Goal: Task Accomplishment & Management: Manage account settings

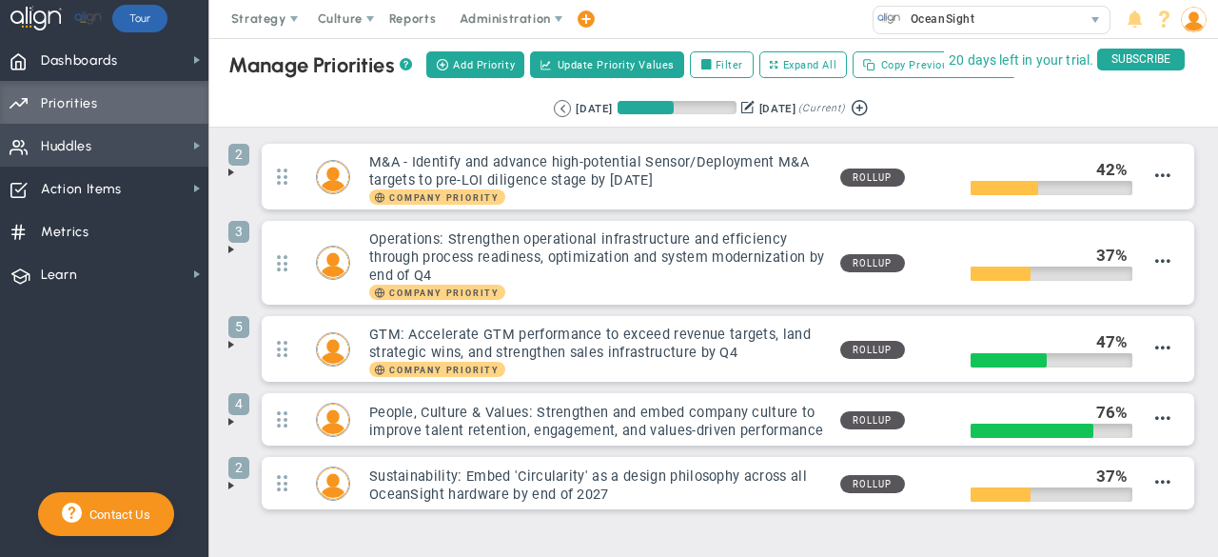
click at [107, 150] on span "Huddles Huddles" at bounding box center [104, 145] width 208 height 43
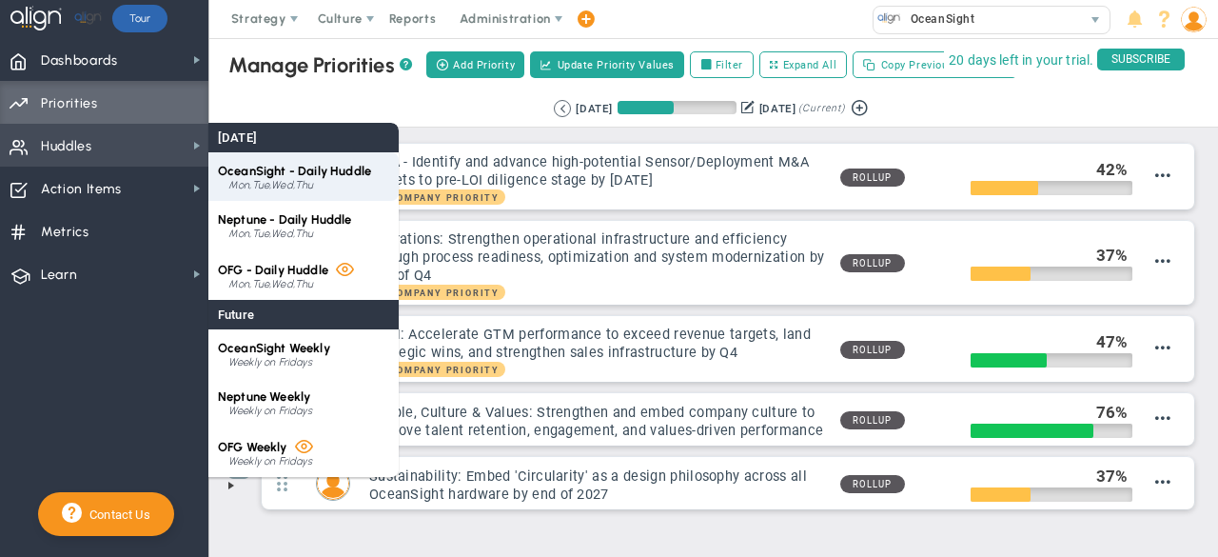
click at [313, 168] on span "OceanSight - Daily Huddle" at bounding box center [294, 171] width 153 height 14
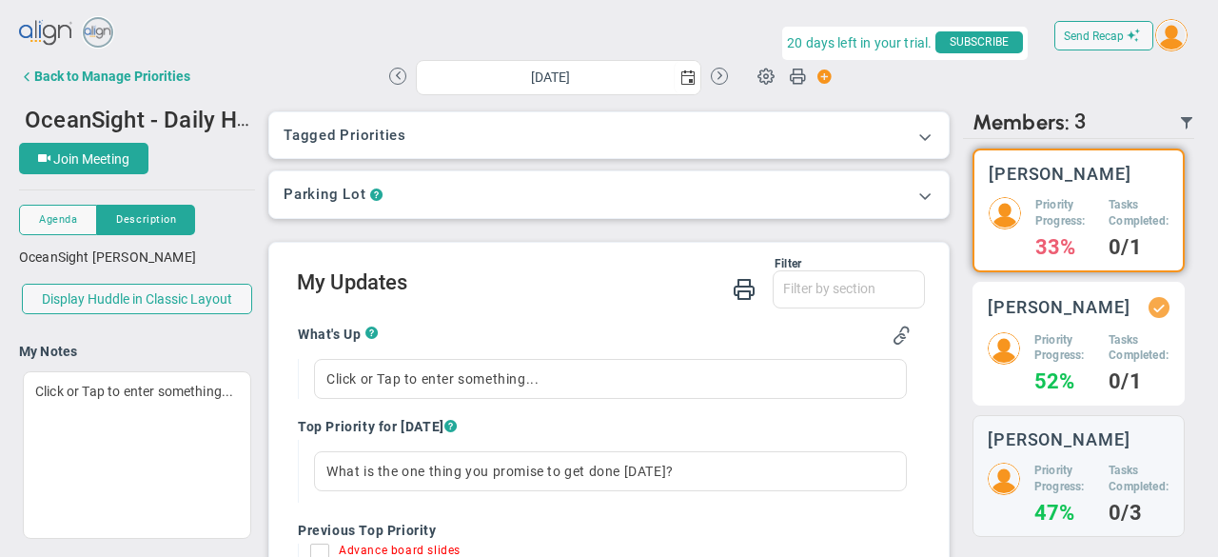
click at [1072, 365] on h5 "Priority Progress:" at bounding box center [1065, 348] width 60 height 32
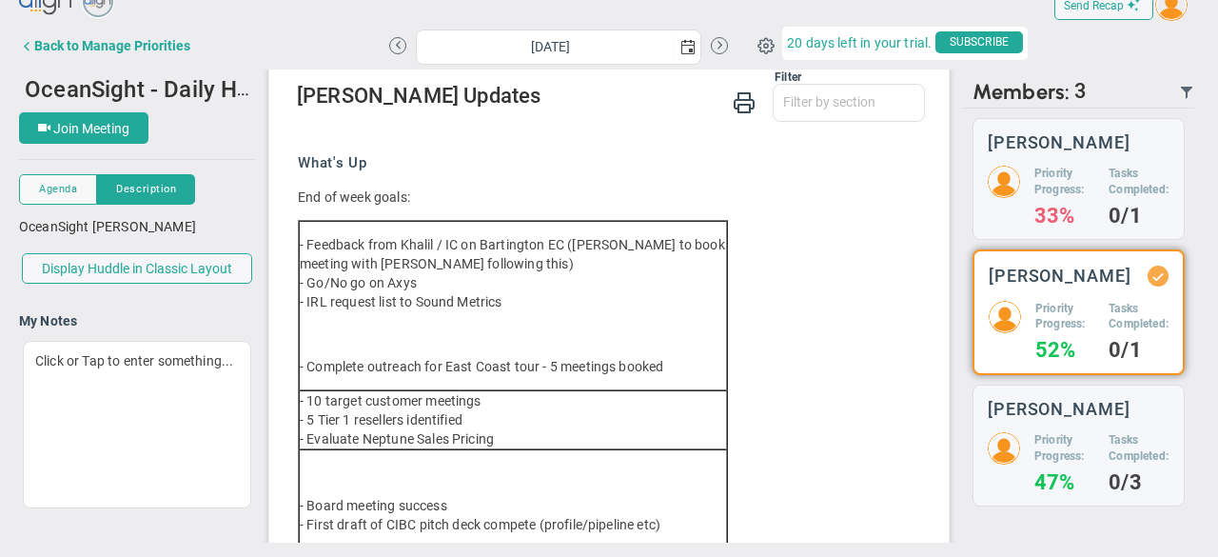
scroll to position [251, 0]
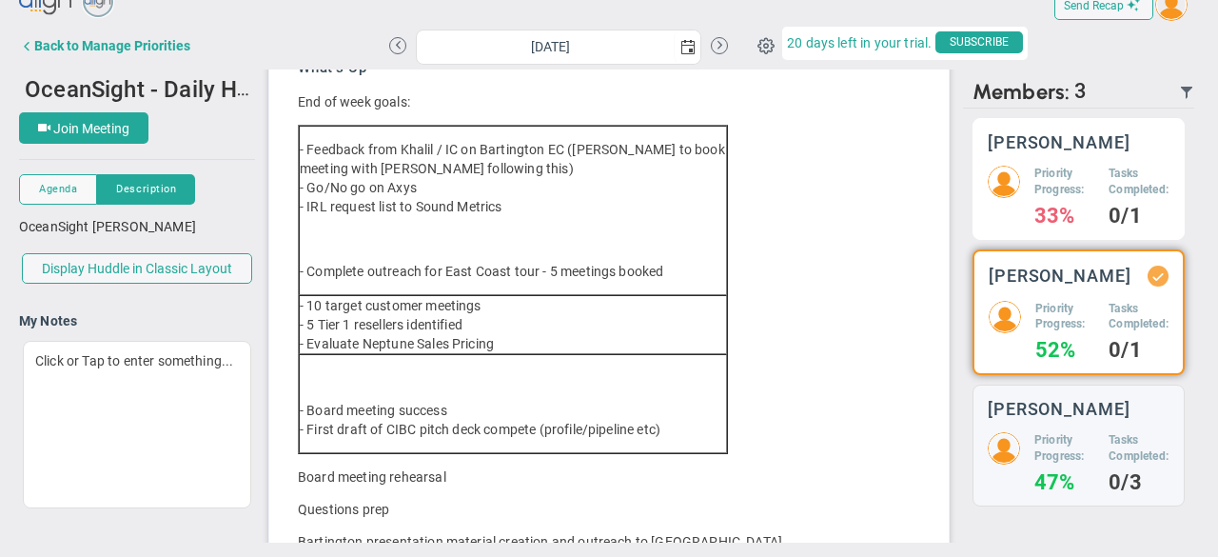
click at [1109, 186] on h5 "Tasks Completed:" at bounding box center [1139, 182] width 61 height 32
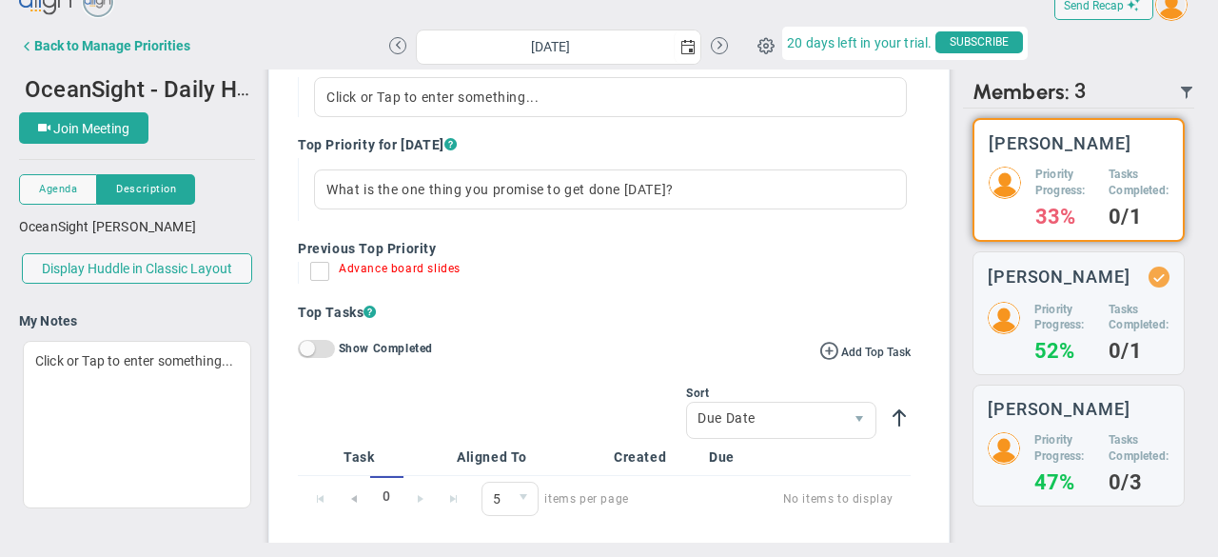
scroll to position [156, 0]
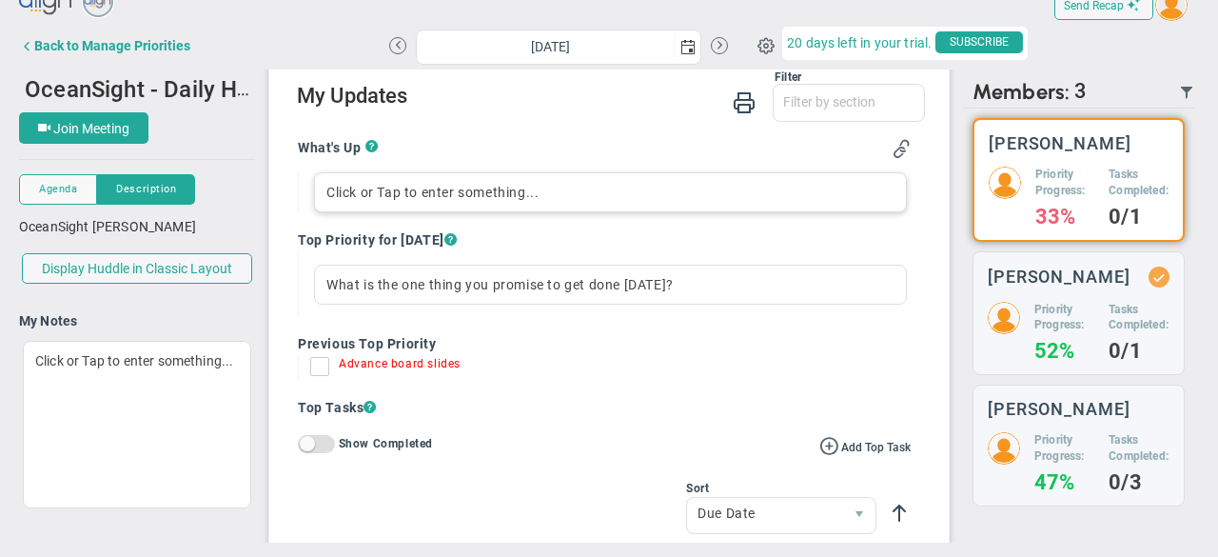
click at [518, 189] on div "Click or Tap to enter something..." at bounding box center [610, 192] width 593 height 40
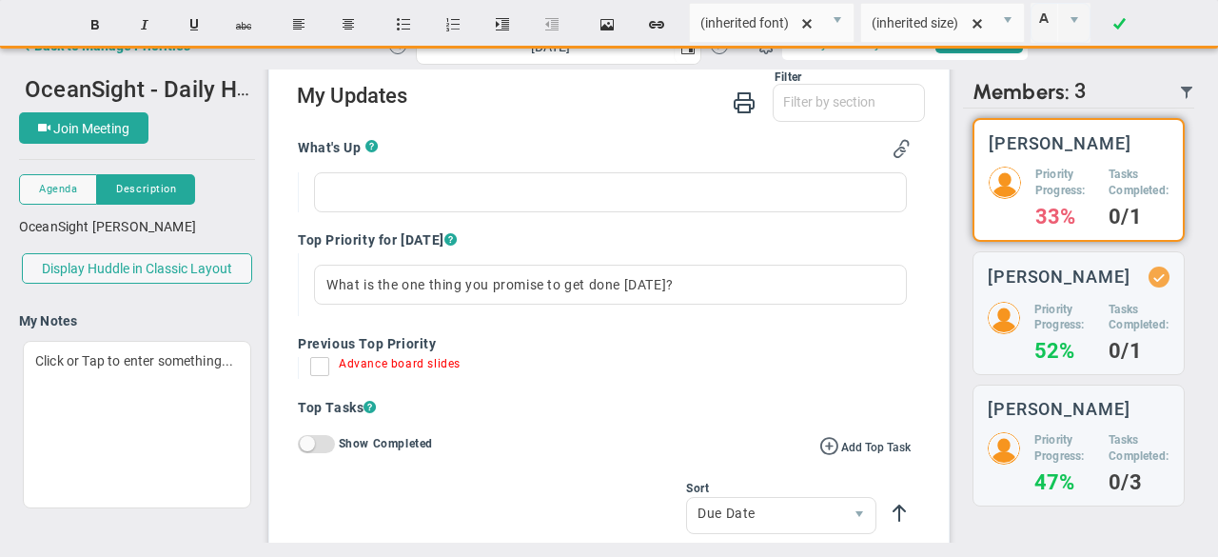
click at [315, 366] on input "Advance board slides" at bounding box center [324, 370] width 19 height 19
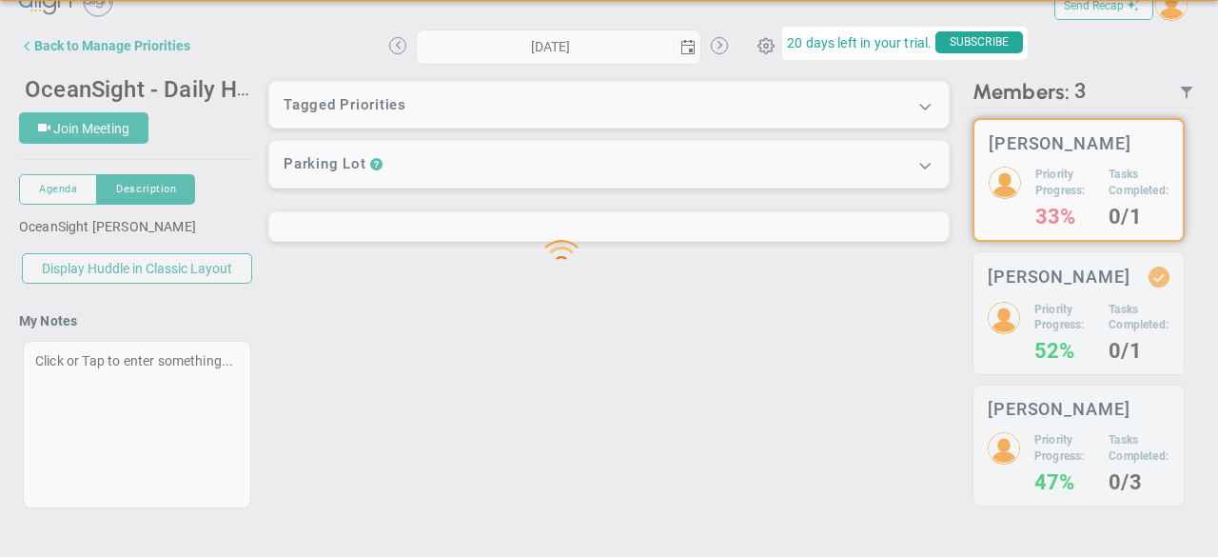
scroll to position [0, 0]
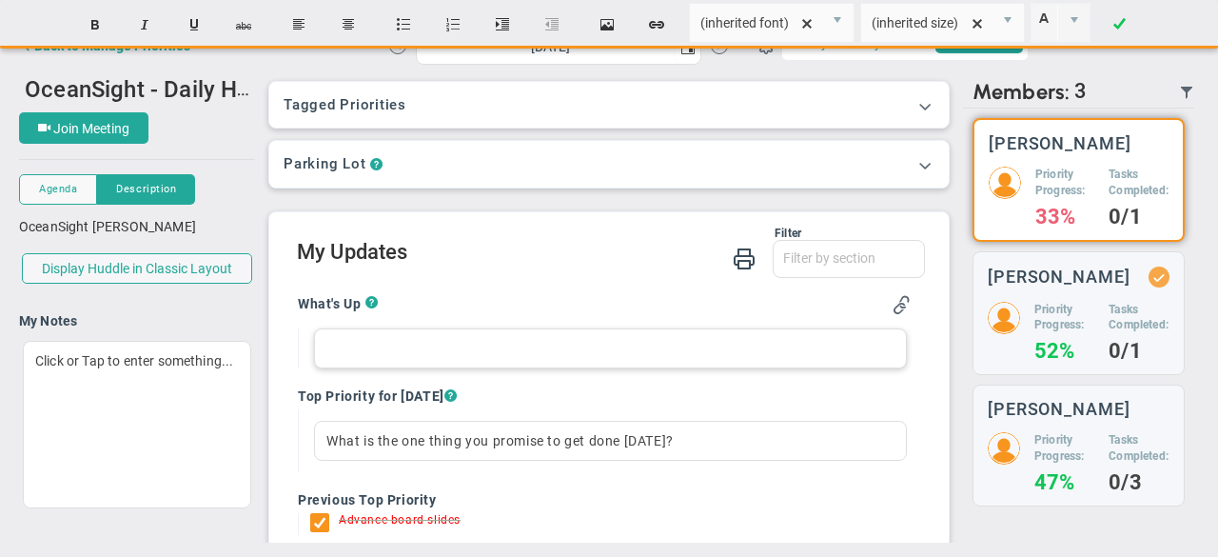
click at [372, 346] on div at bounding box center [610, 348] width 593 height 40
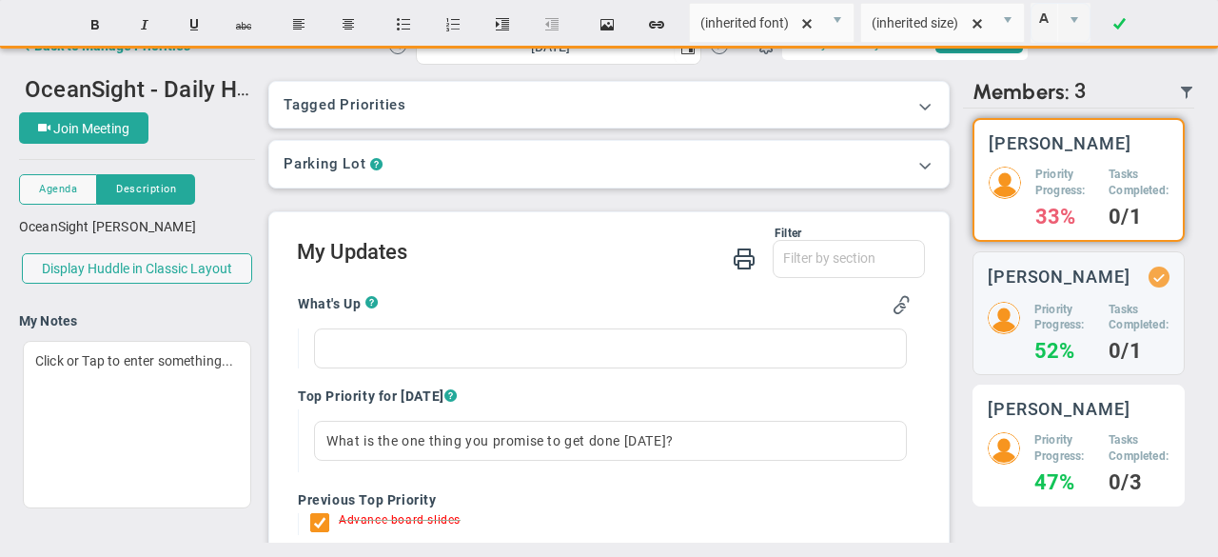
click at [1064, 462] on h5 "Priority Progress:" at bounding box center [1065, 448] width 60 height 32
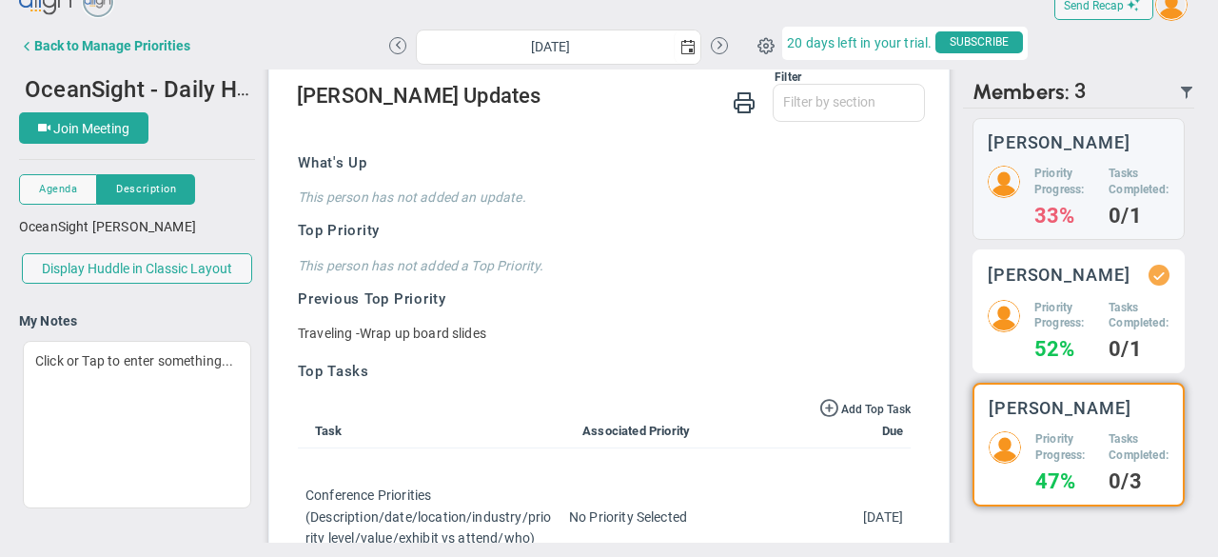
click at [1070, 284] on h3 "[PERSON_NAME]" at bounding box center [1059, 275] width 143 height 18
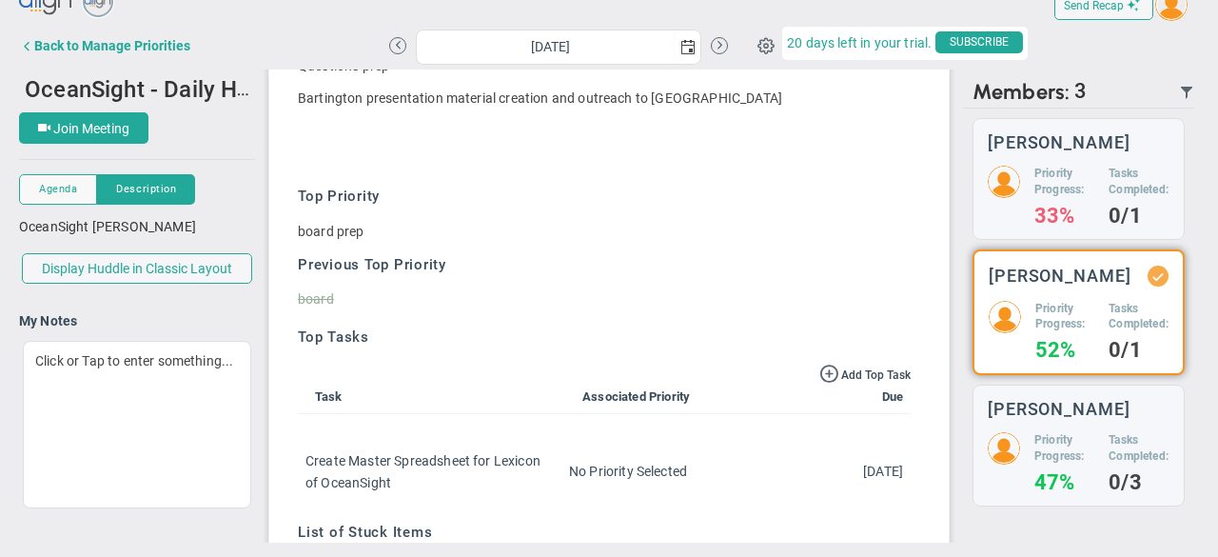
scroll to position [593, 0]
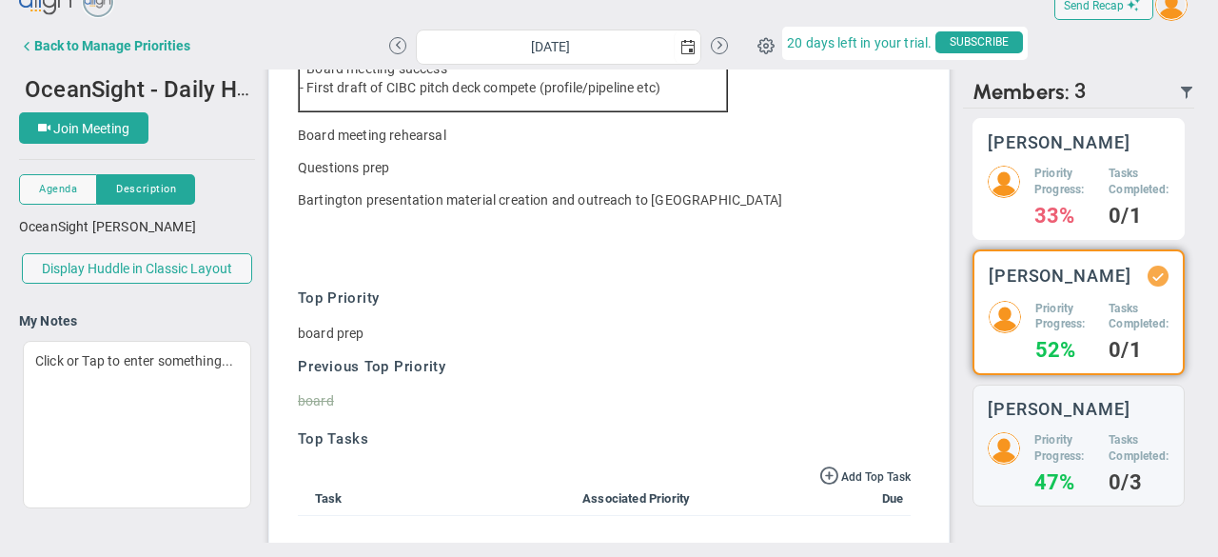
click at [1035, 214] on div "Priority Progress: 33%" at bounding box center [1065, 195] width 60 height 59
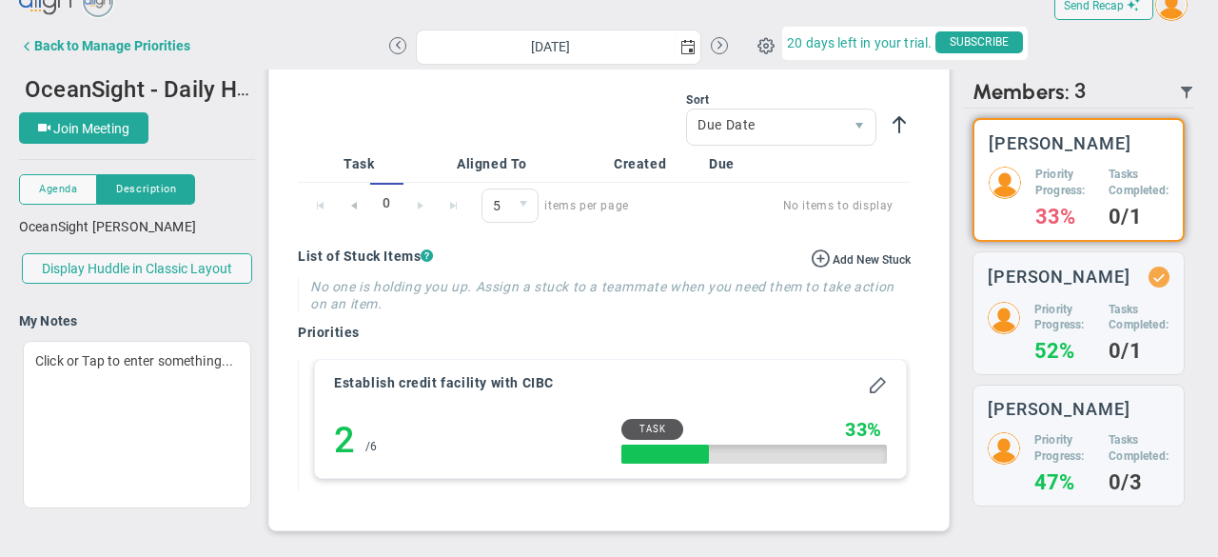
scroll to position [156, 0]
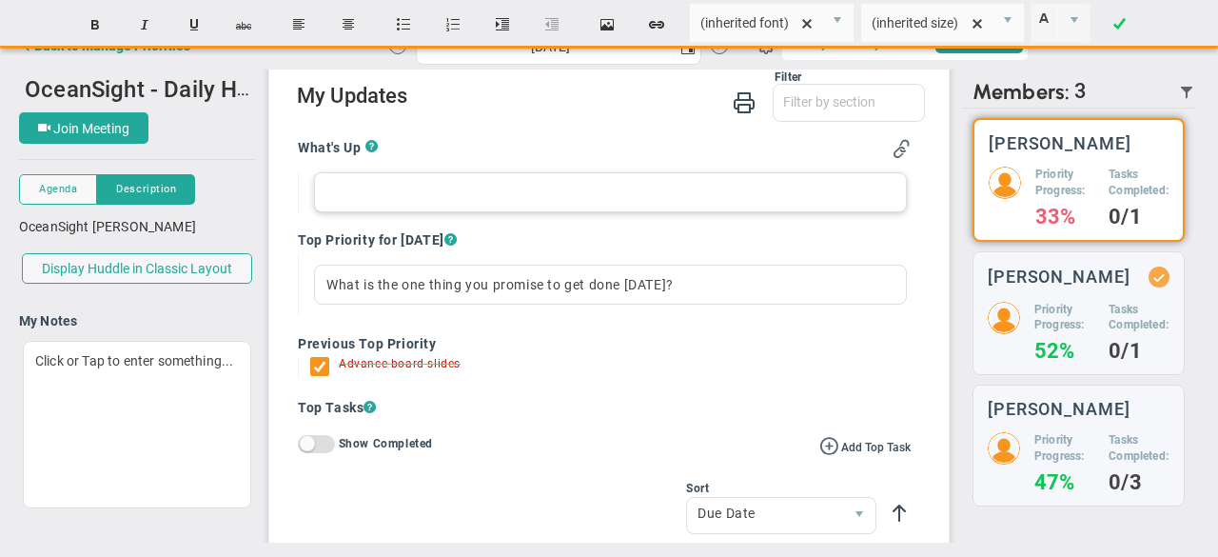
click at [429, 195] on div at bounding box center [610, 192] width 593 height 40
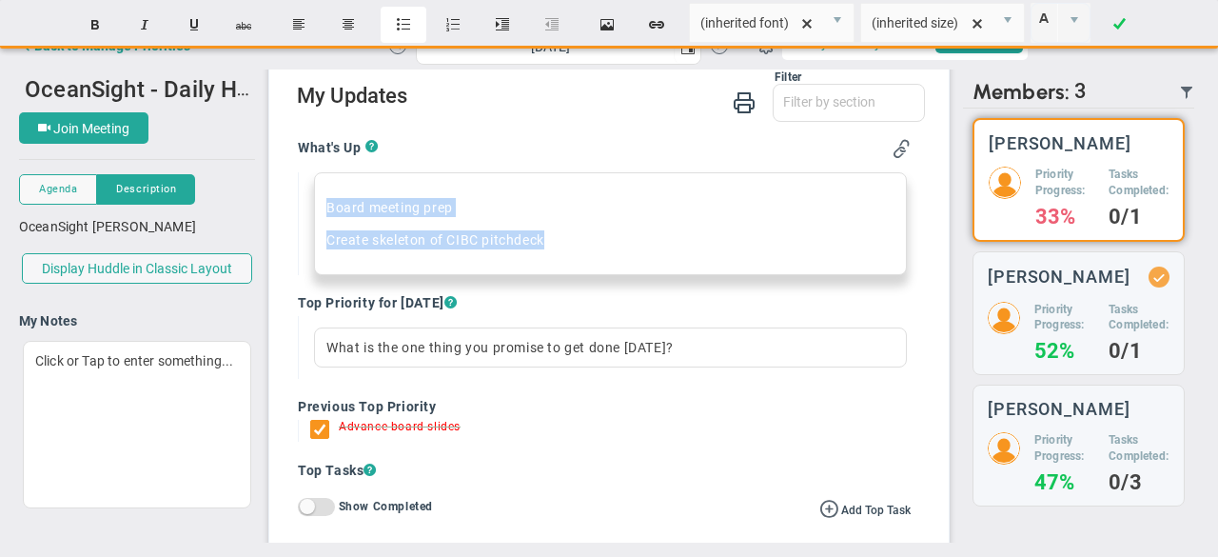
click at [402, 25] on button "Insert unordered list" at bounding box center [404, 25] width 46 height 36
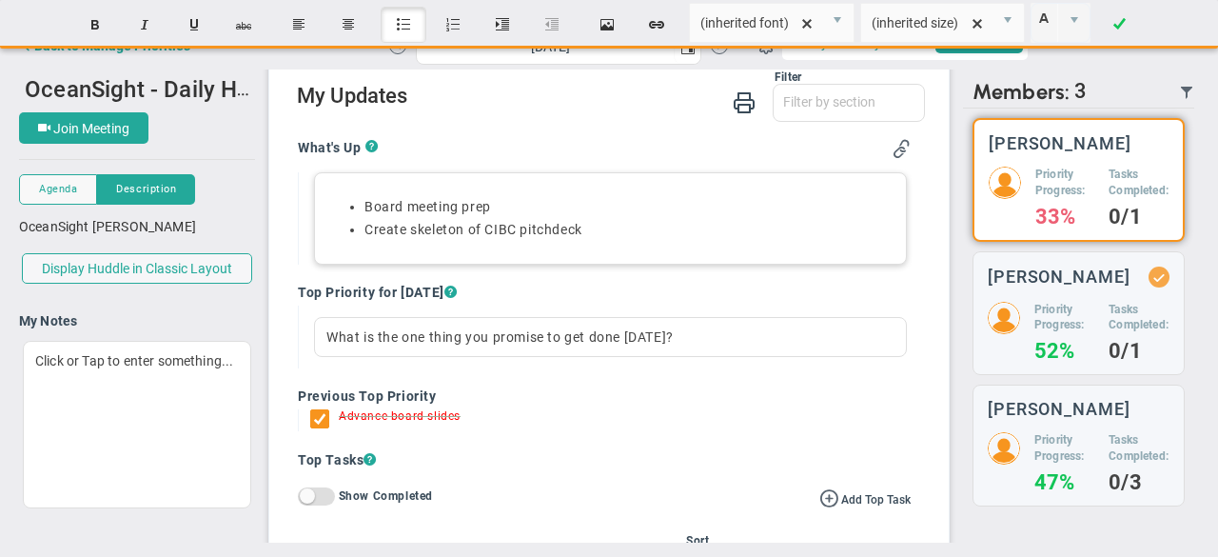
click at [594, 236] on li "Create skeleton of CIBC pitchdeck" at bounding box center [630, 230] width 530 height 18
click at [548, 227] on li "Create skeleton of CIBC pitchdeck" at bounding box center [630, 230] width 530 height 18
click at [609, 226] on li "Create skeleton of CIBC pitch deck" at bounding box center [630, 230] width 530 height 18
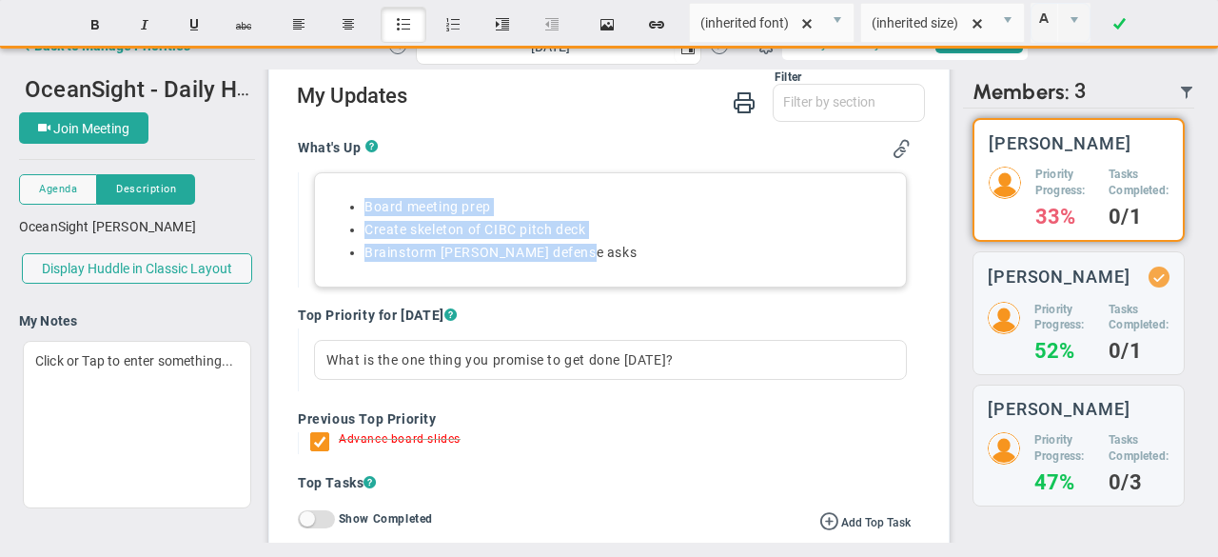
drag, startPoint x: 547, startPoint y: 247, endPoint x: 355, endPoint y: 191, distance: 200.0
click at [355, 191] on div "Board meeting prep Create skeleton of CIBC pitch deck Brainstorm Khalil defense…" at bounding box center [610, 229] width 593 height 115
copy ul "Board meeting prep Create skeleton of CIBC pitch deck Brainstorm Khalil defense…"
click at [625, 258] on li "Brainstorm [PERSON_NAME] defense asks" at bounding box center [630, 253] width 530 height 18
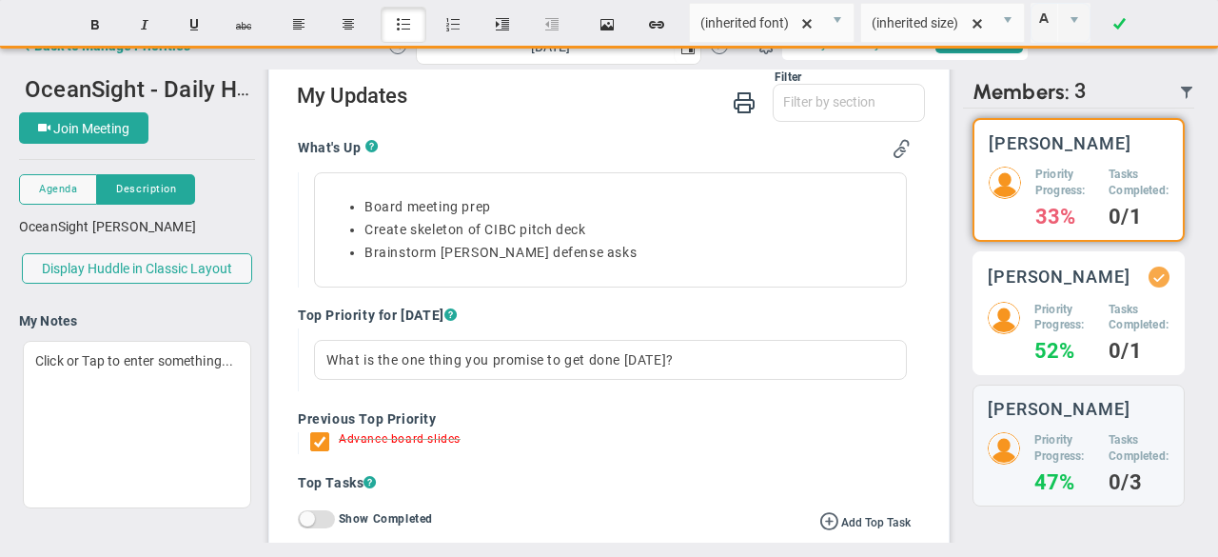
click at [1077, 332] on h5 "Priority Progress:" at bounding box center [1065, 318] width 60 height 32
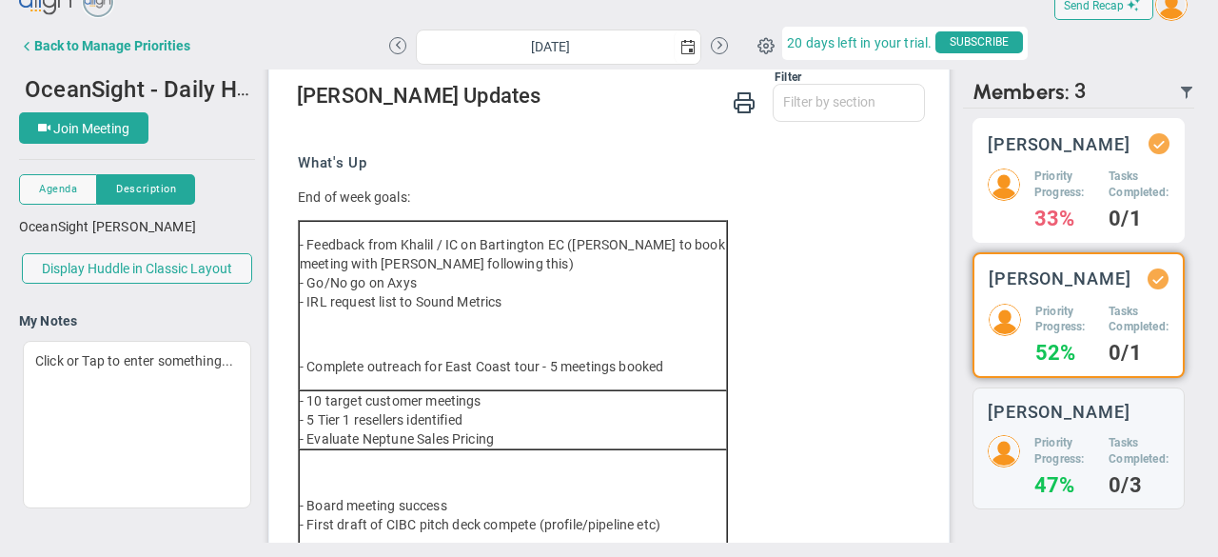
click at [1050, 222] on h4 "33%" at bounding box center [1065, 218] width 60 height 17
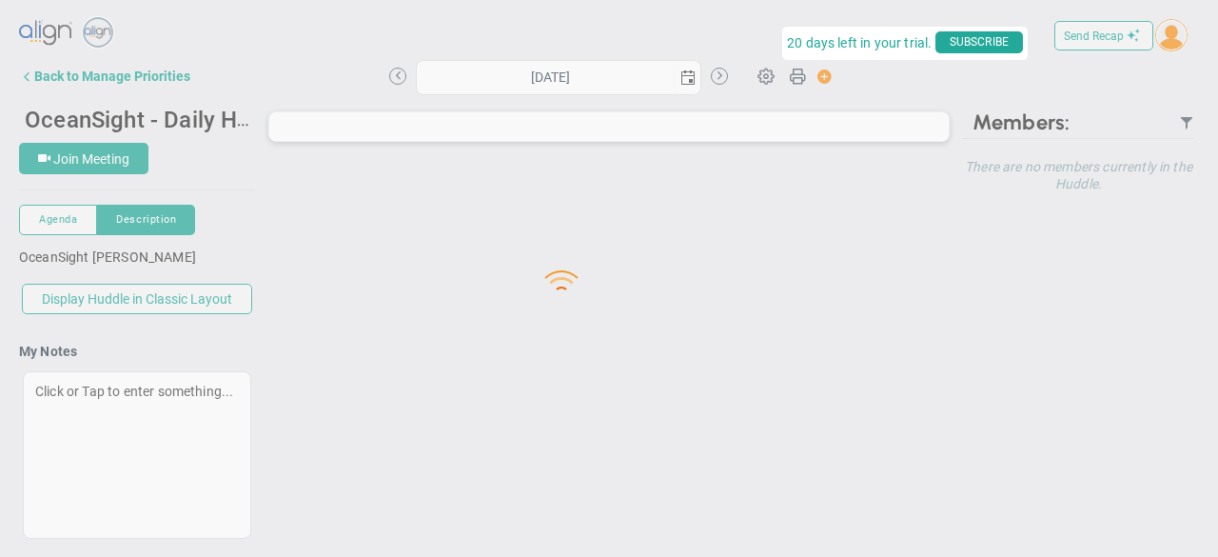
type input "[DATE]"
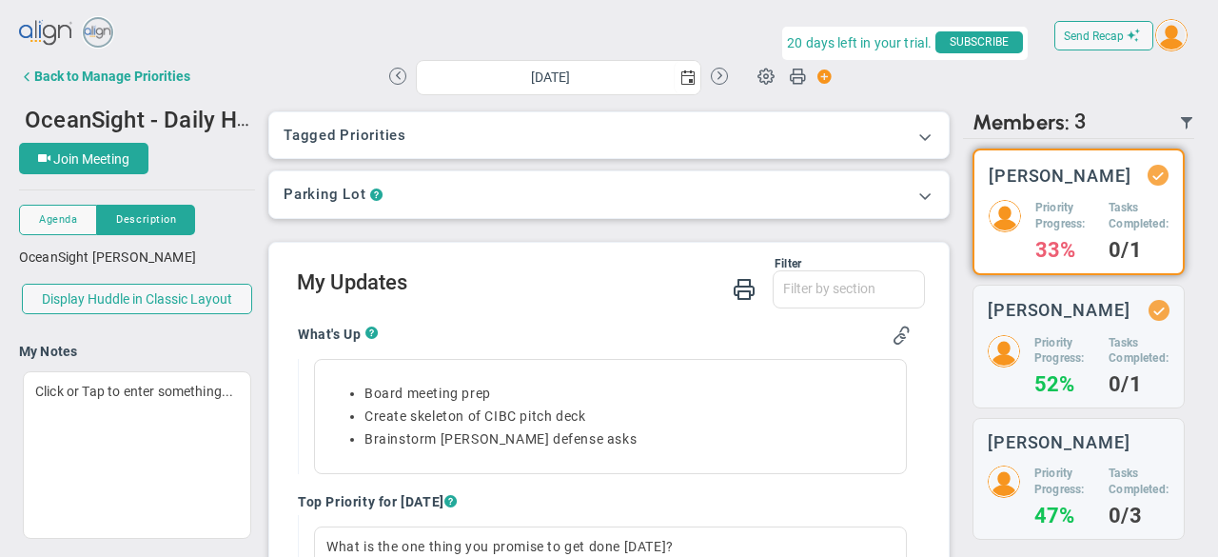
drag, startPoint x: 1036, startPoint y: 358, endPoint x: 1035, endPoint y: 238, distance: 119.9
click at [1036, 358] on h5 "Priority Progress:" at bounding box center [1065, 351] width 60 height 32
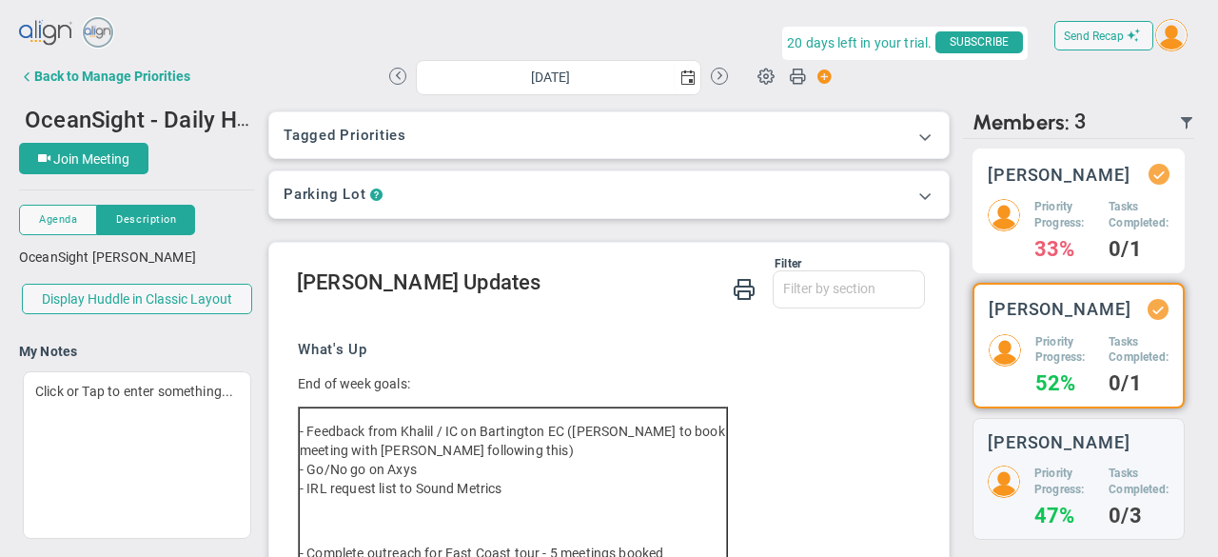
scroll to position [30, 0]
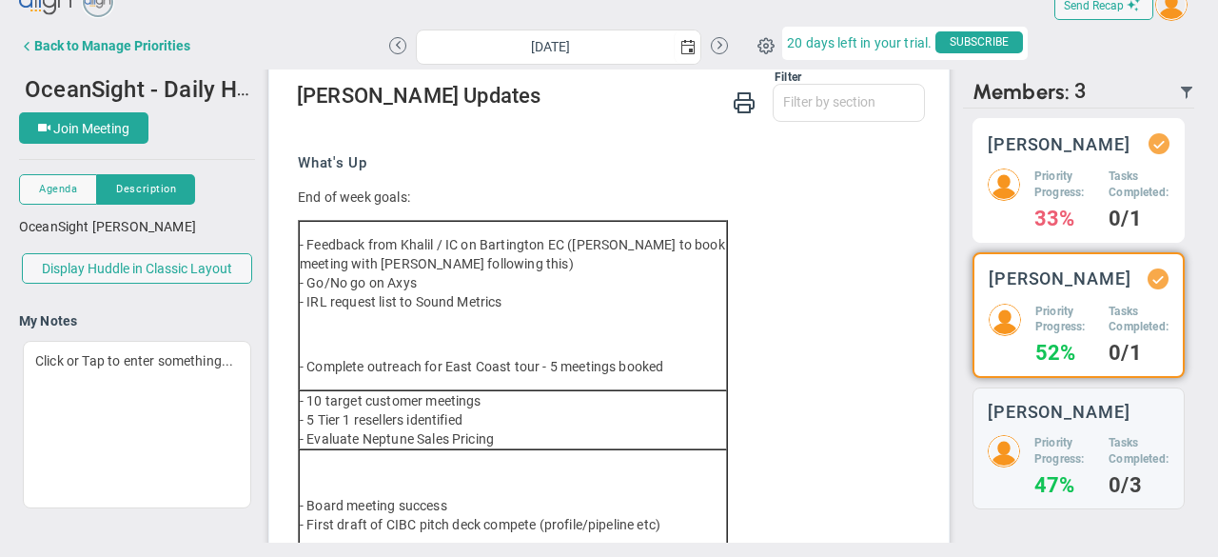
click at [1035, 218] on div "Priority Progress: 33%" at bounding box center [1065, 197] width 60 height 59
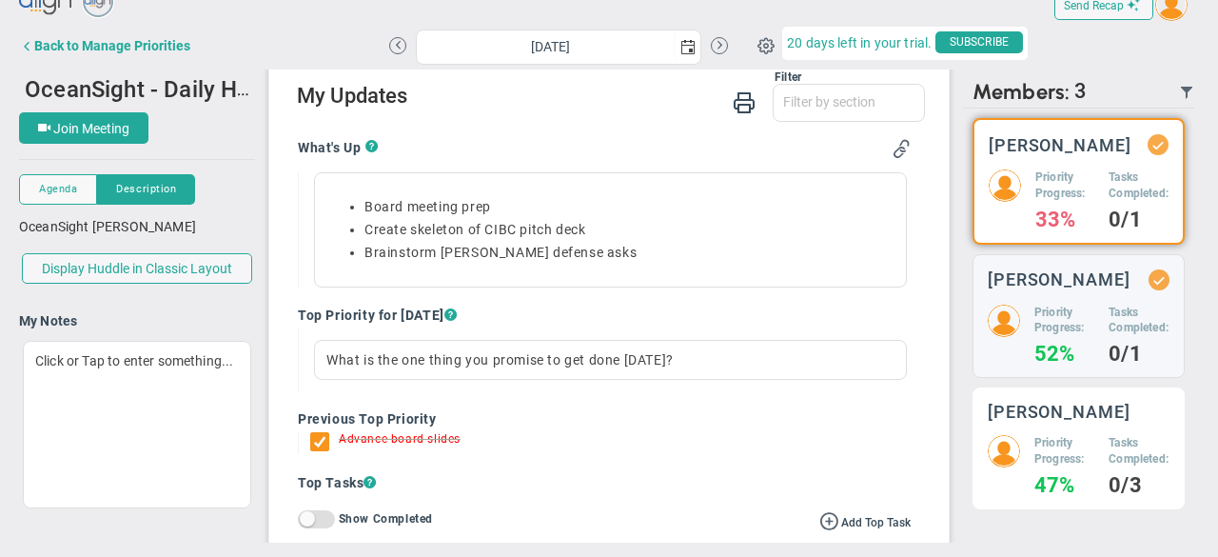
click at [1085, 421] on h3 "[PERSON_NAME]" at bounding box center [1059, 412] width 143 height 18
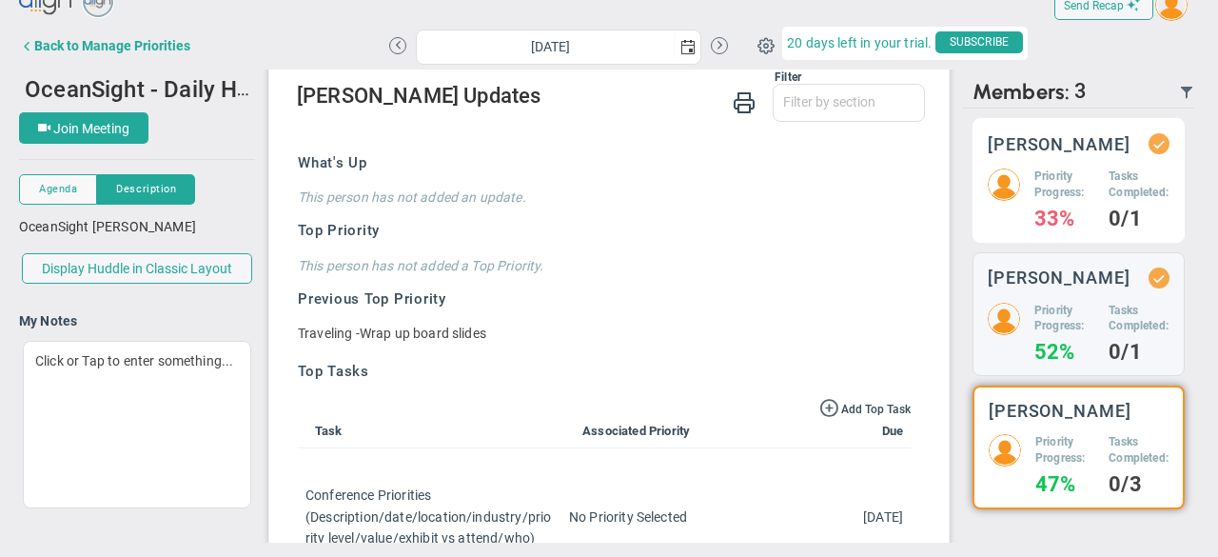
click at [1048, 186] on h5 "Priority Progress:" at bounding box center [1065, 184] width 60 height 32
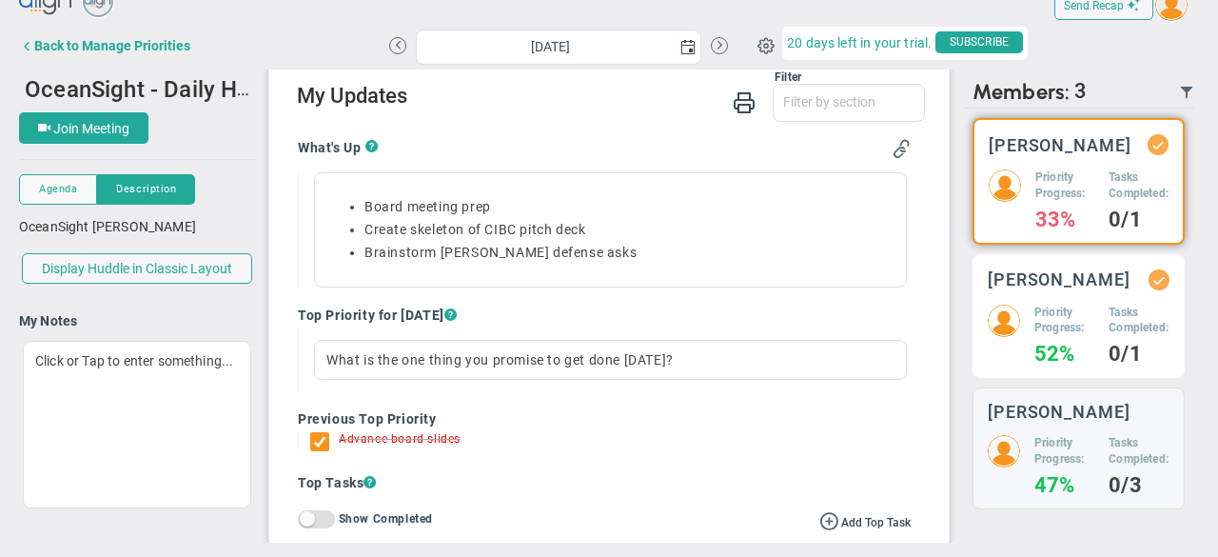
click at [1060, 275] on div "[PERSON_NAME] Priority Progress: 52% Tasks Completed: 0/1" at bounding box center [1079, 316] width 212 height 125
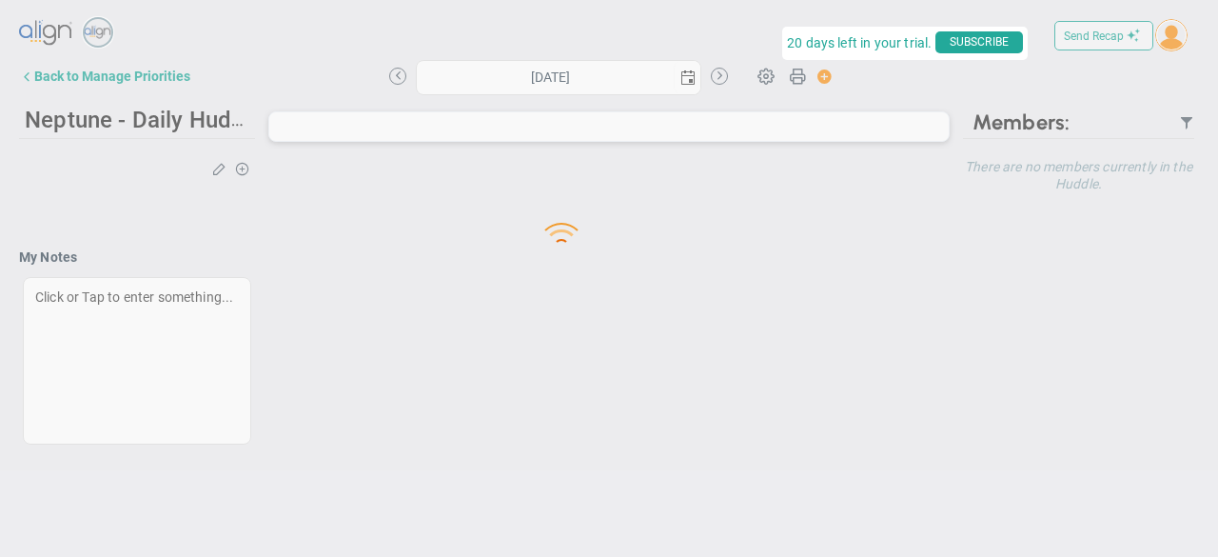
type input "[DATE]"
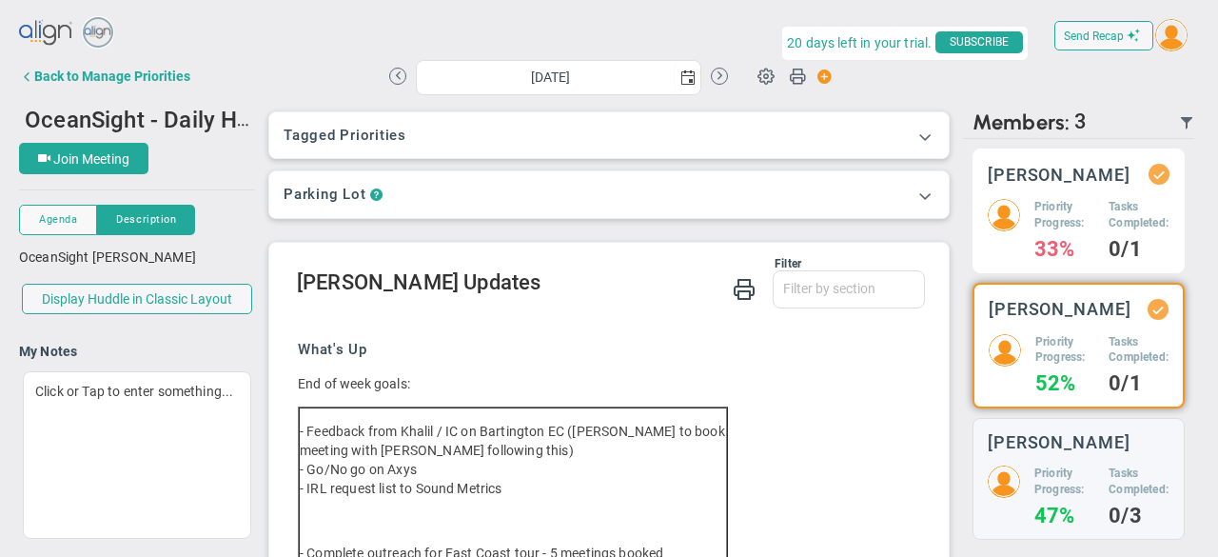
click at [1079, 210] on div "Tyler Van Schoonhoven Priority Progress: 33% Tasks Completed: 0/1" at bounding box center [1079, 210] width 212 height 125
